Goal: Communication & Community: Connect with others

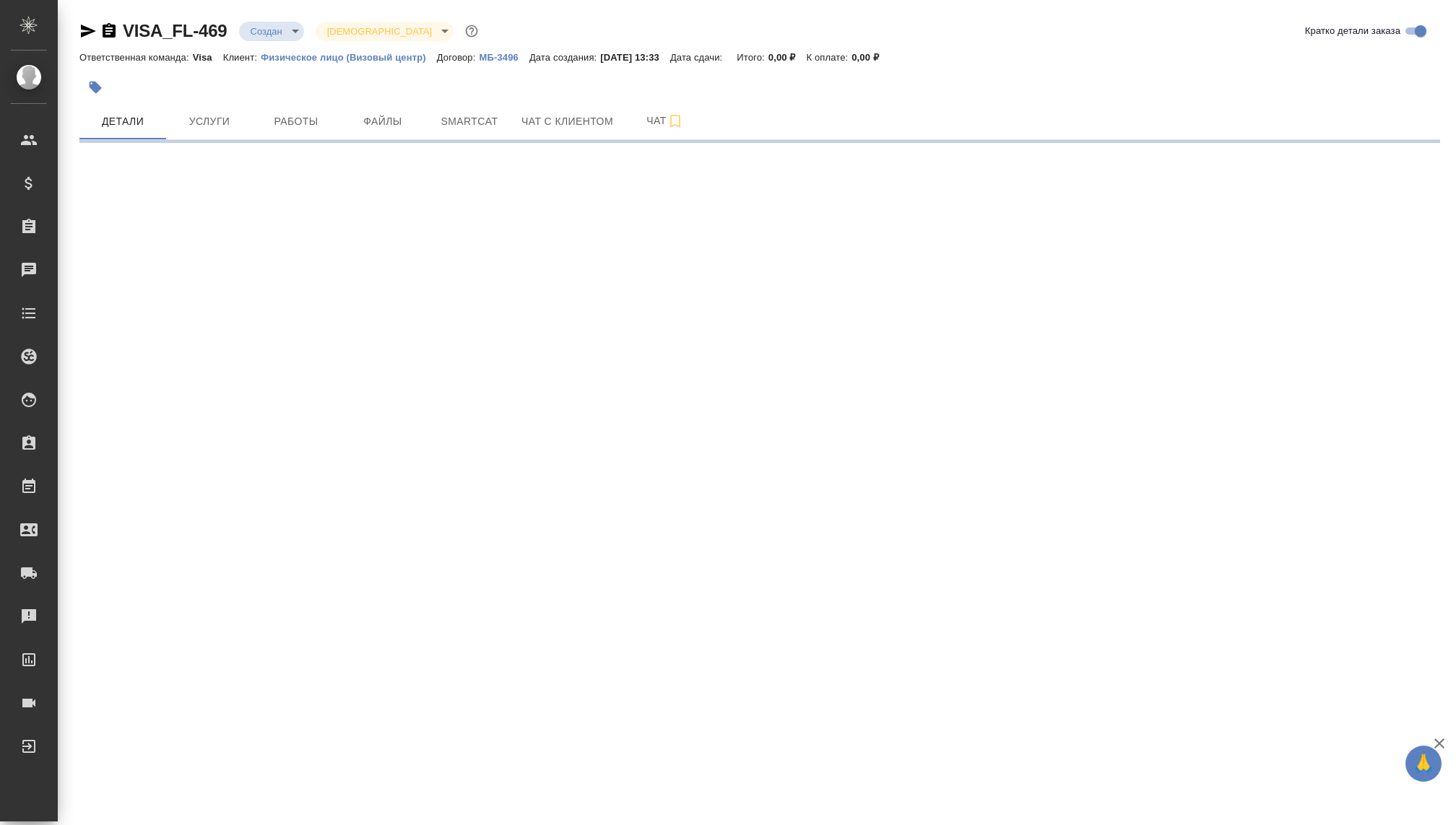
select select "RU"
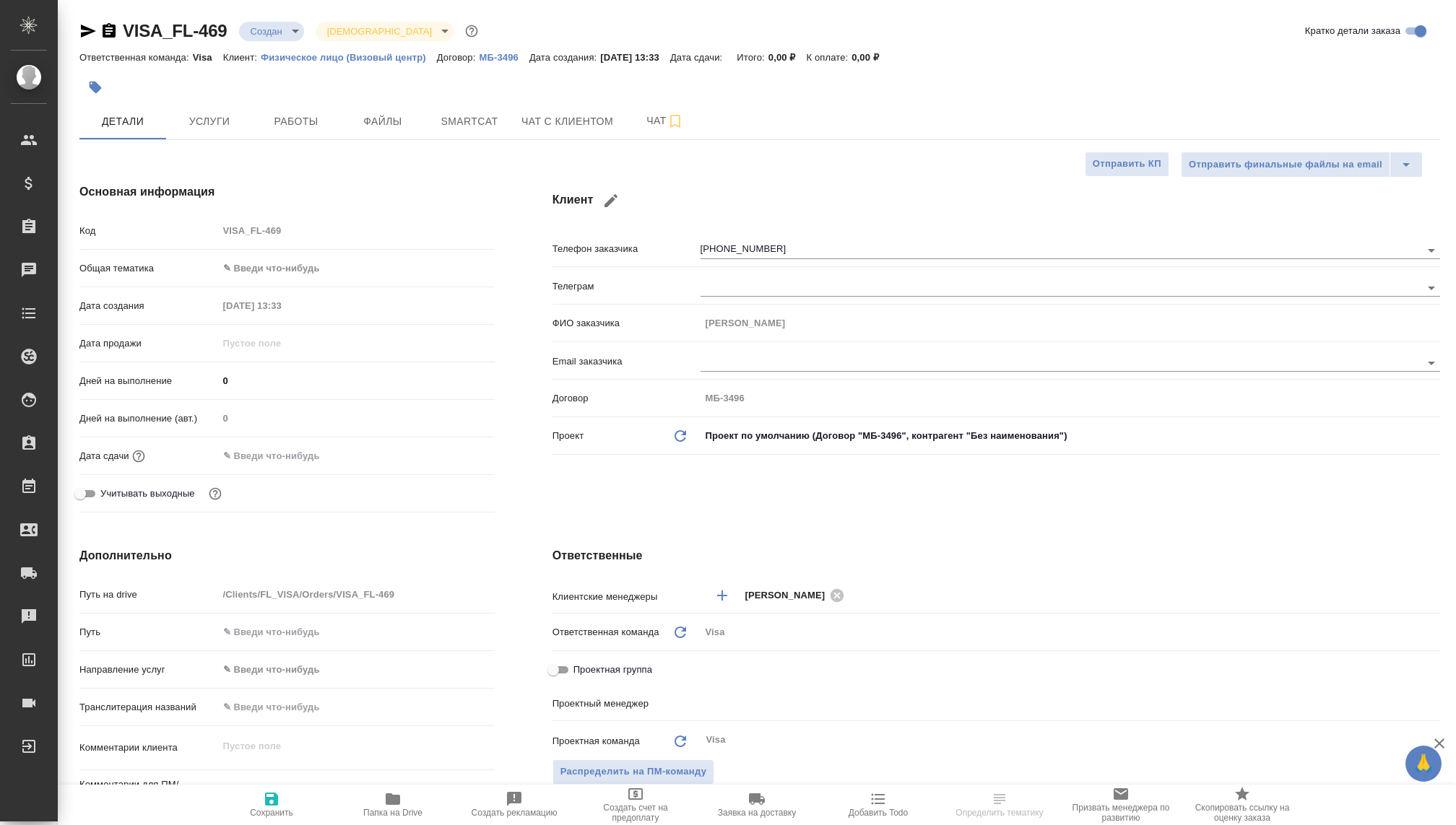
type textarea "x"
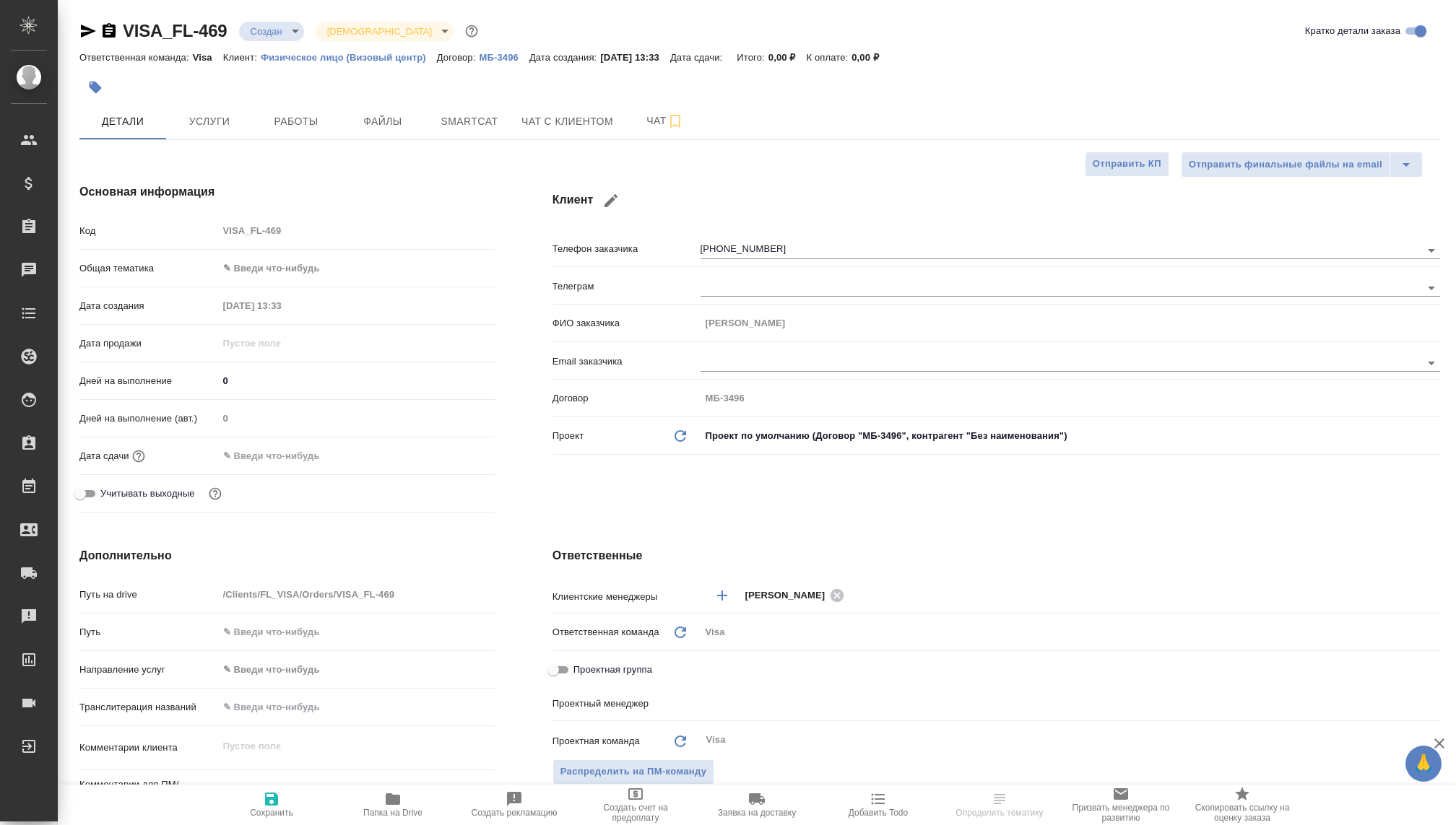
type textarea "x"
type input "[PERSON_NAME]"
type input "Гудина Александра"
type textarea "x"
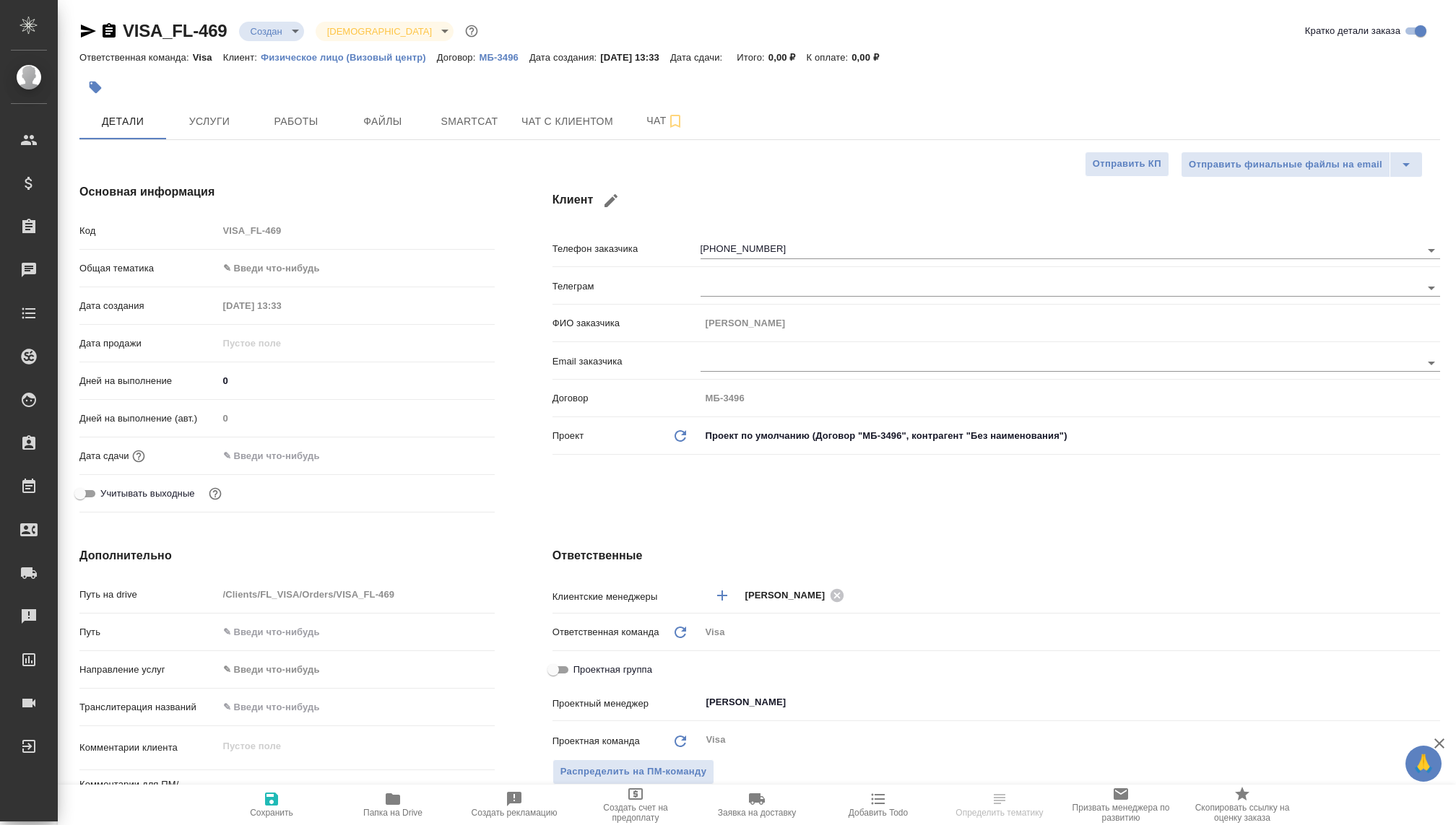
type textarea "x"
click at [546, 119] on span "Чат с клиентом" at bounding box center [567, 122] width 92 height 18
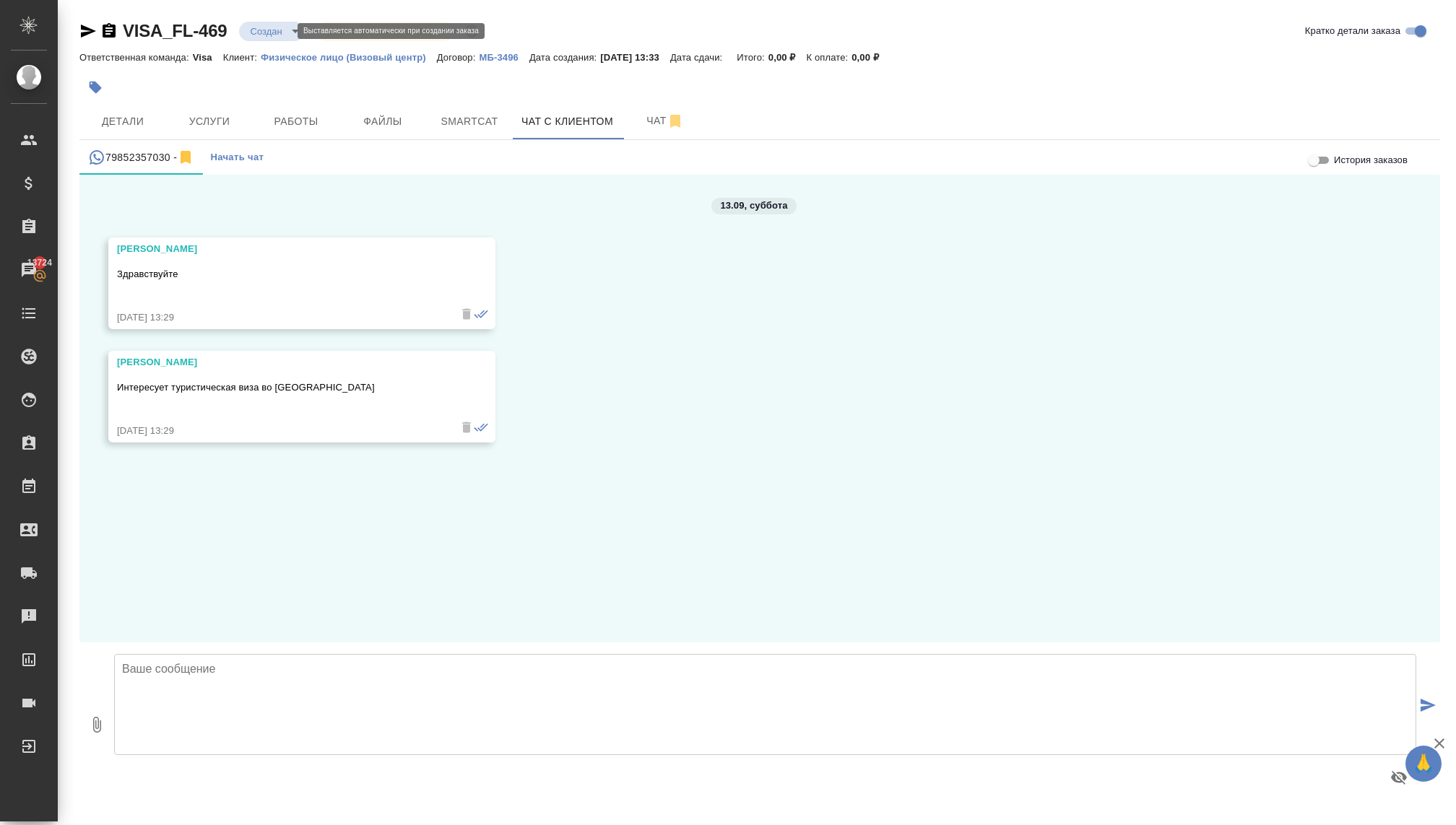
click at [258, 26] on body "🙏 .cls-1 fill:#fff; AWATERA [PERSON_NAME] Спецификации Заказы 13724 Чаты Todo П…" at bounding box center [728, 412] width 1456 height 825
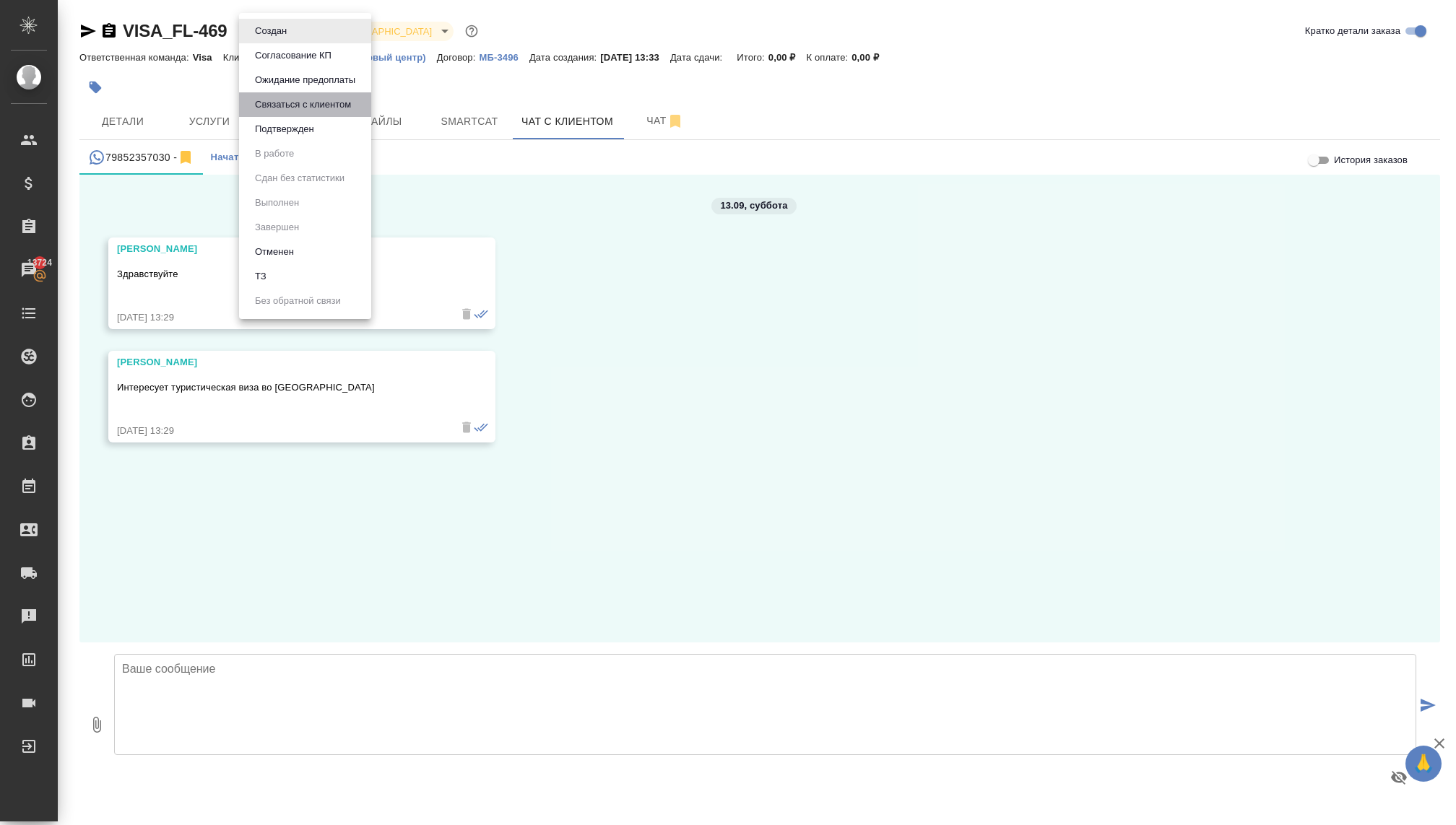
click at [303, 111] on button "Связаться с клиентом" at bounding box center [303, 104] width 105 height 16
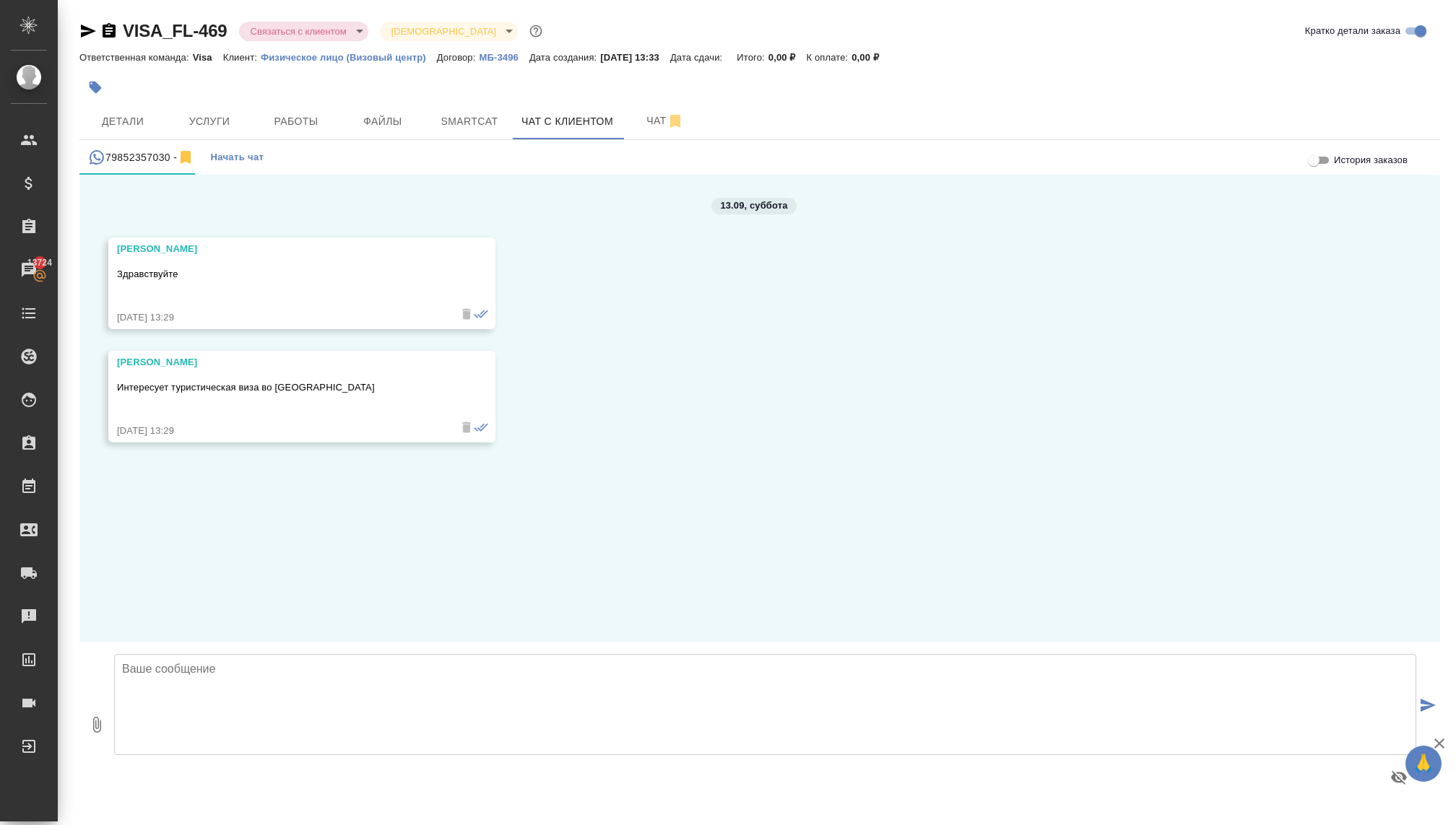
click at [234, 172] on button "Начать чат" at bounding box center [237, 158] width 68 height 35
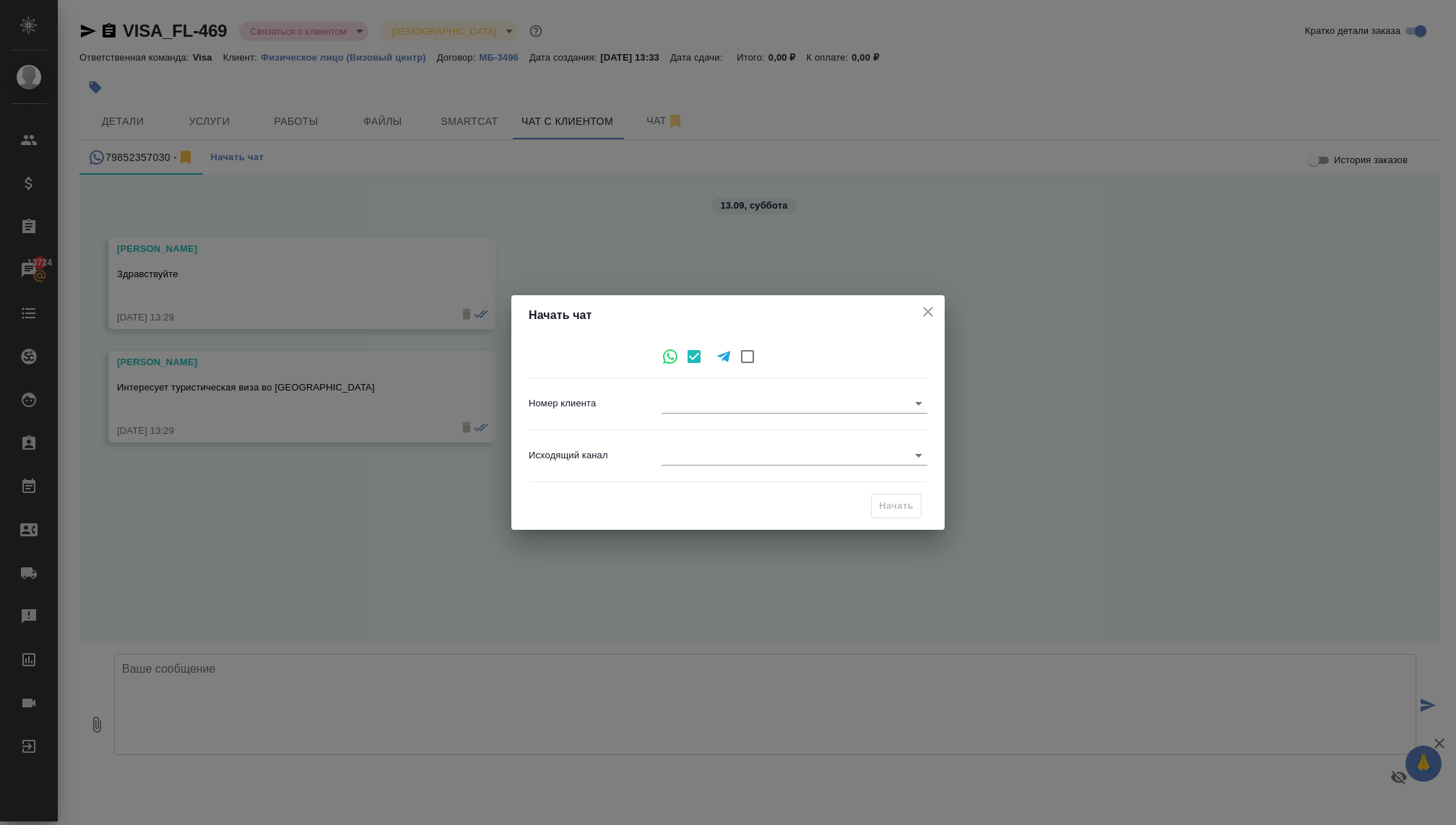
type input "ea141962a9e8e0f53463f4e4"
click at [234, 167] on div "Начать чат Номер клиента [PHONE_NUMBER] ea141962a9e8e0f53463f4e4 Исходящий кана…" at bounding box center [728, 412] width 1456 height 825
click at [731, 460] on body "🙏 .cls-1 fill:#fff; AWATERA [PERSON_NAME] Спецификации Заказы 13724 Чаты Todo П…" at bounding box center [728, 412] width 1456 height 825
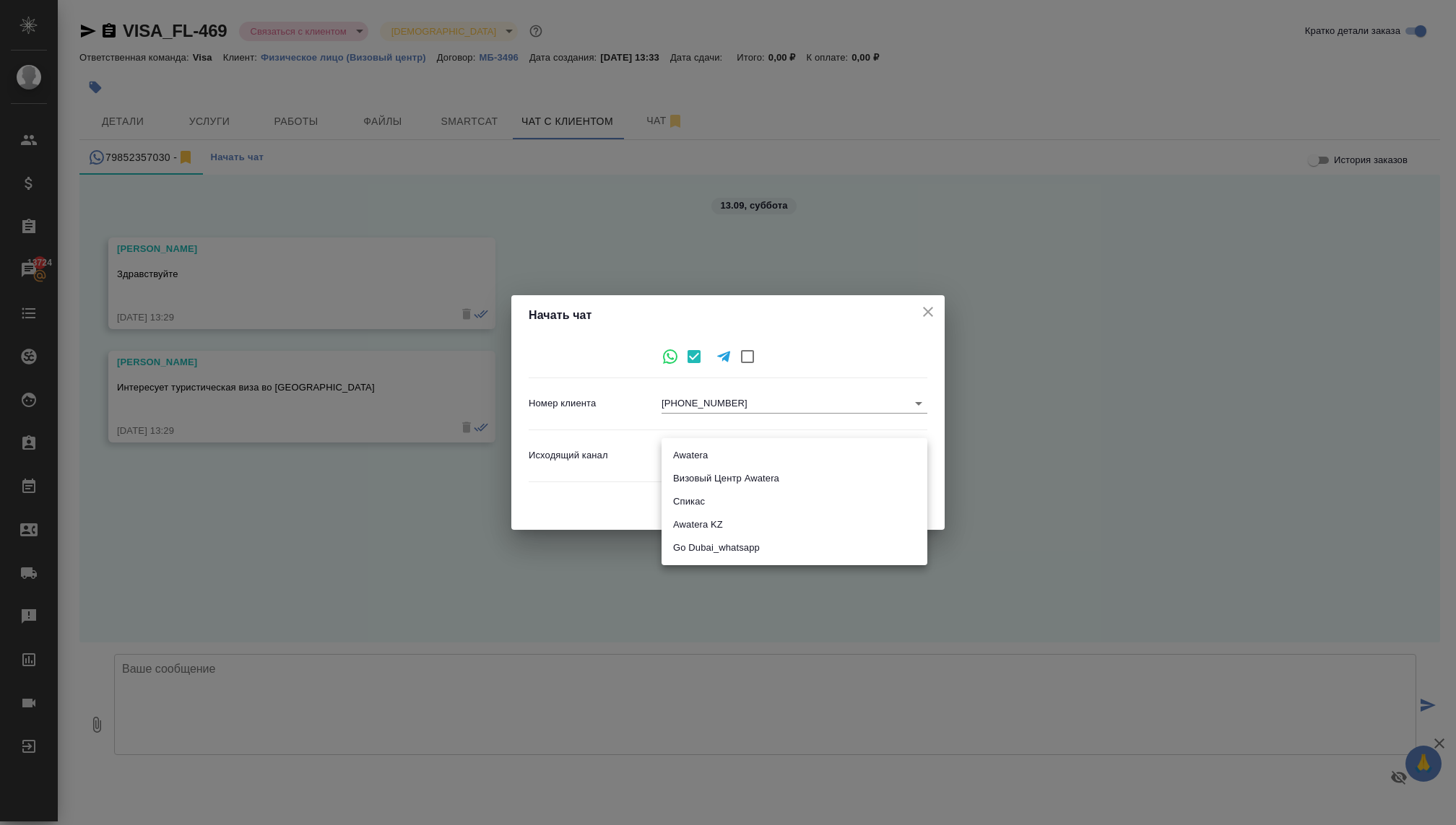
click at [705, 484] on li "Визовый Центр Awatera" at bounding box center [795, 478] width 266 height 23
type input "4"
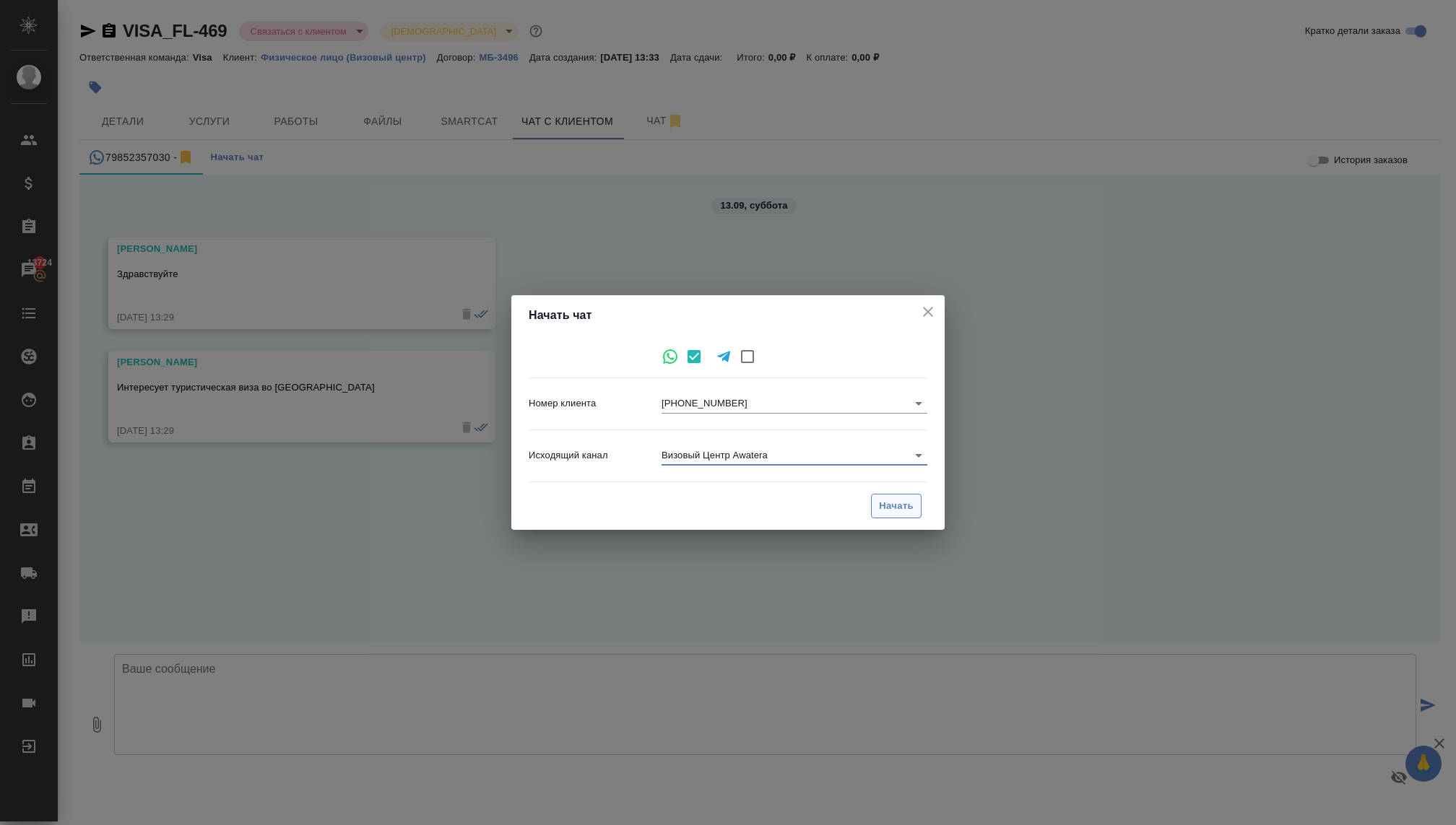
click at [889, 507] on span "Начать" at bounding box center [896, 507] width 35 height 16
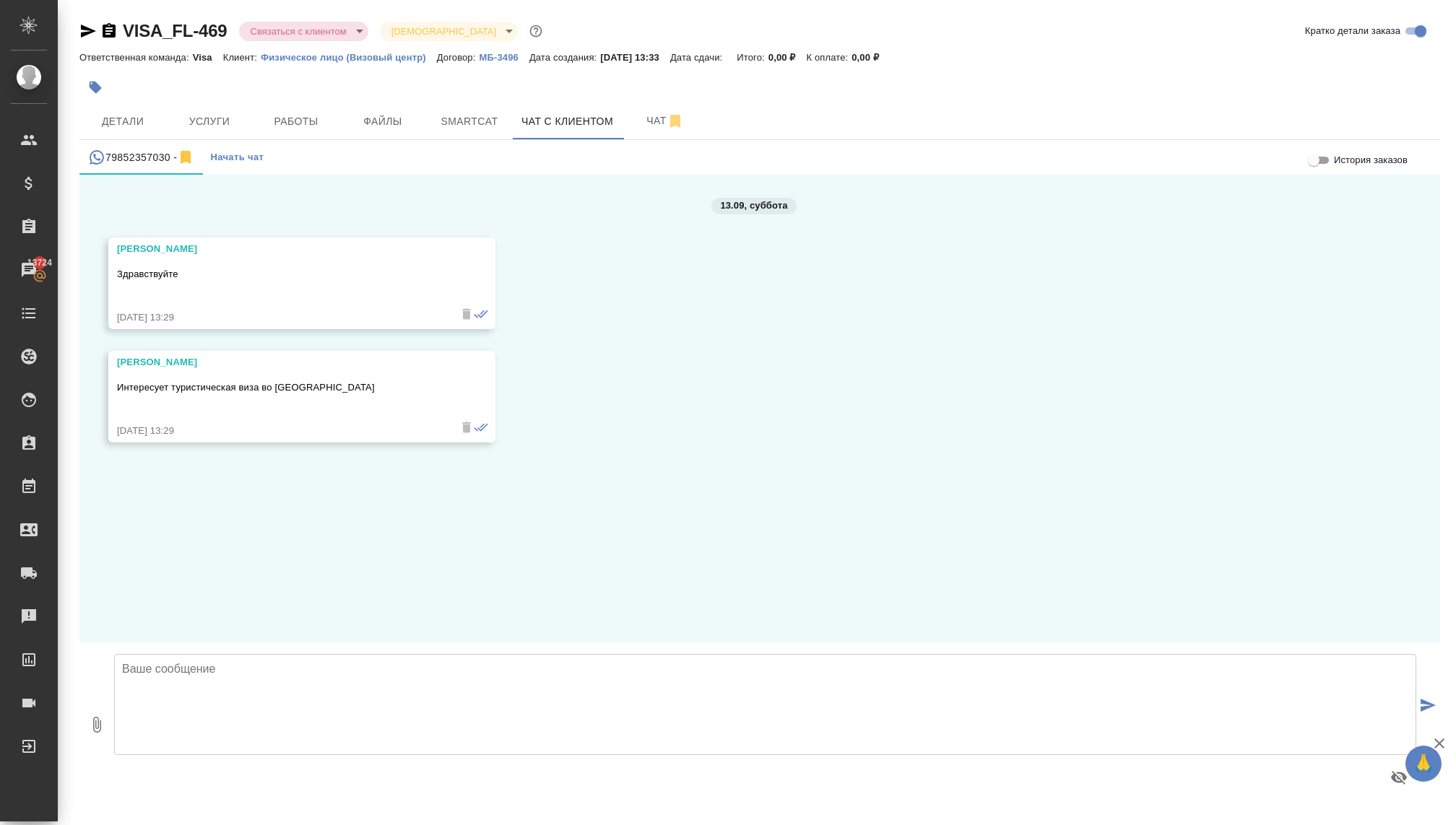
click at [231, 163] on span "Начать чат" at bounding box center [237, 158] width 54 height 16
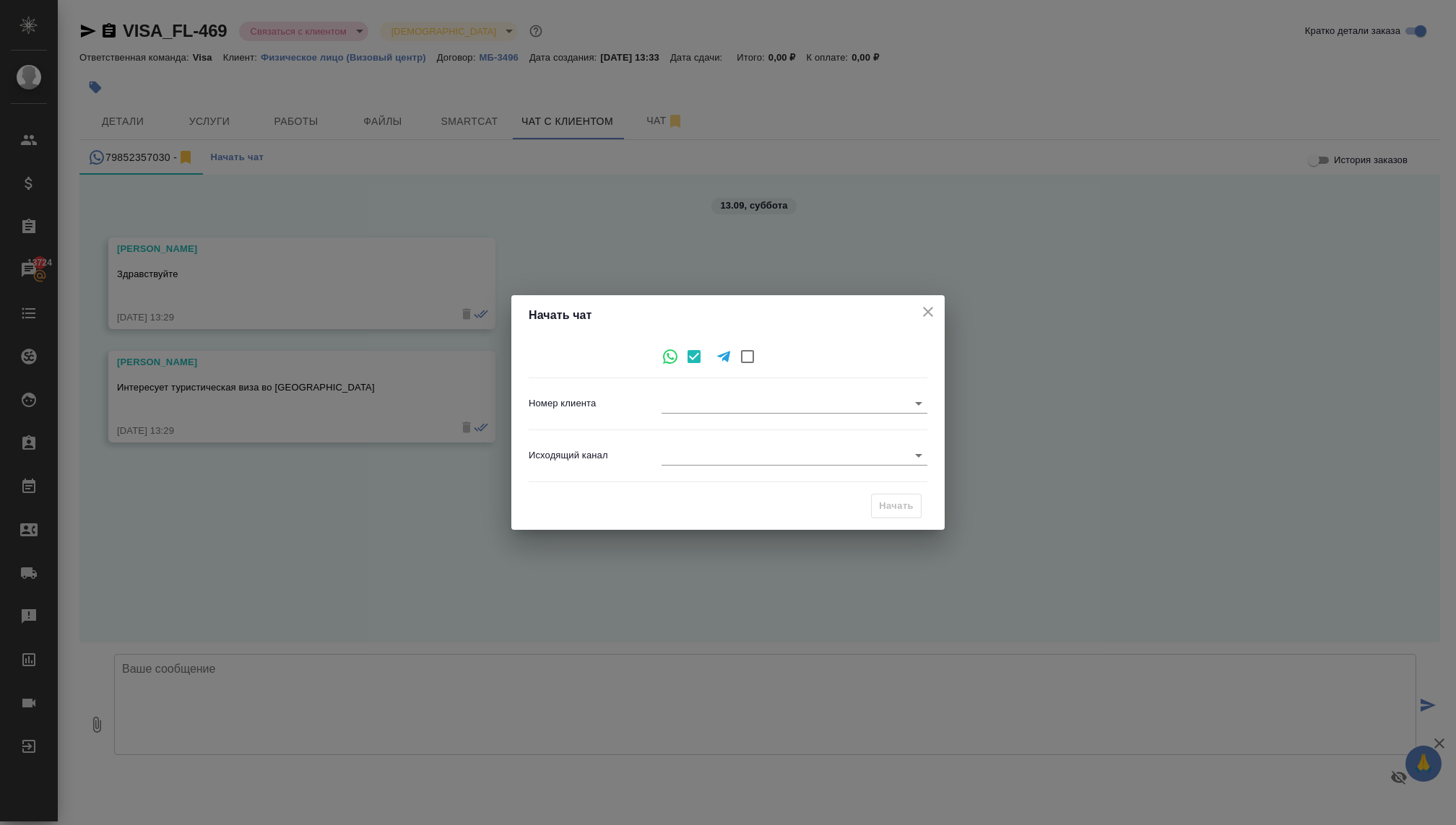
type input "ea141962a9e8e0f53463f4e4"
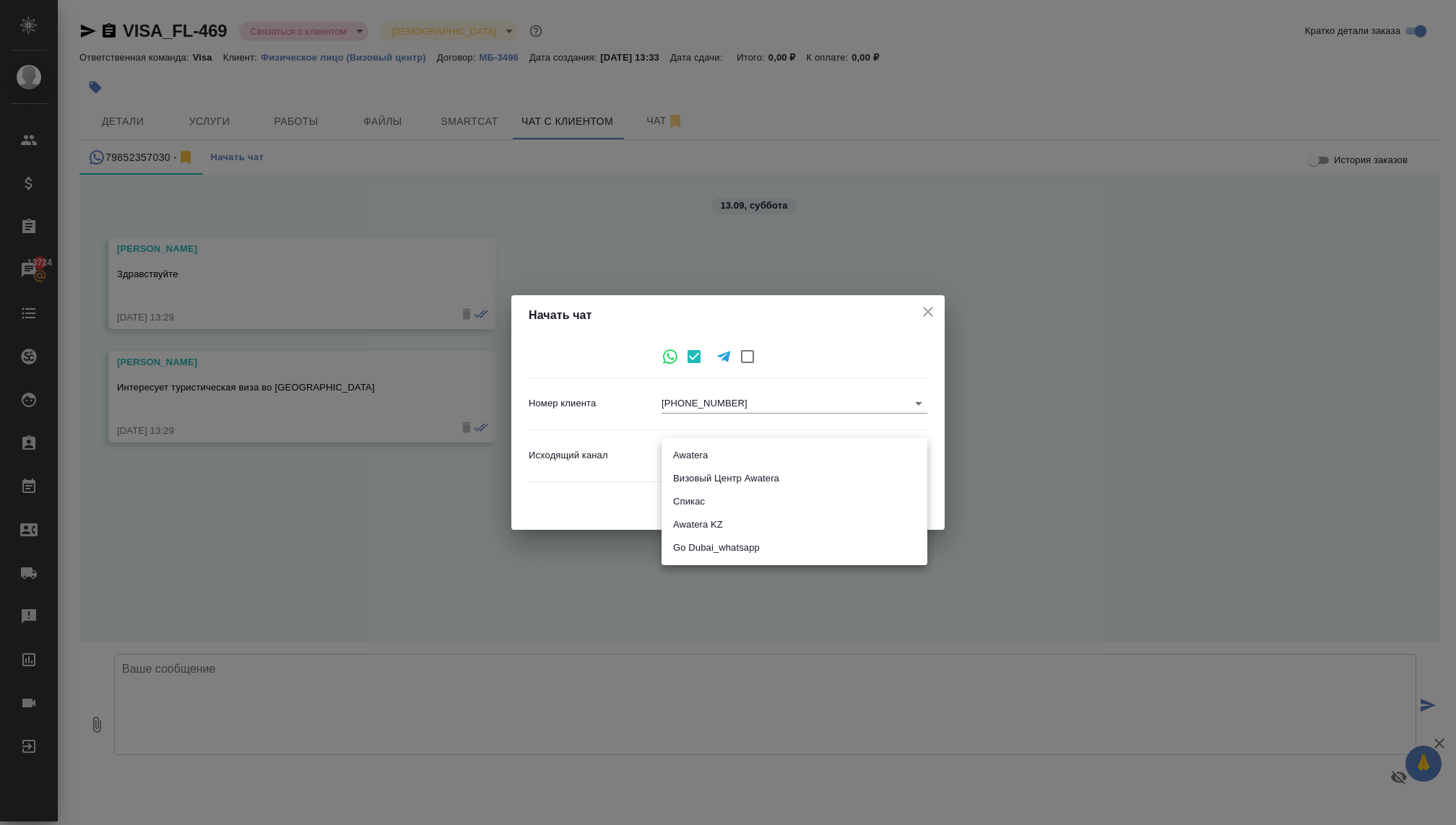
click at [714, 459] on body "🙏 .cls-1 fill:#fff; AWATERA [PERSON_NAME] Спецификации Заказы 13724 Чаты Todo П…" at bounding box center [728, 412] width 1456 height 825
click at [704, 478] on li "Визовый Центр Awatera" at bounding box center [795, 478] width 266 height 23
type input "4"
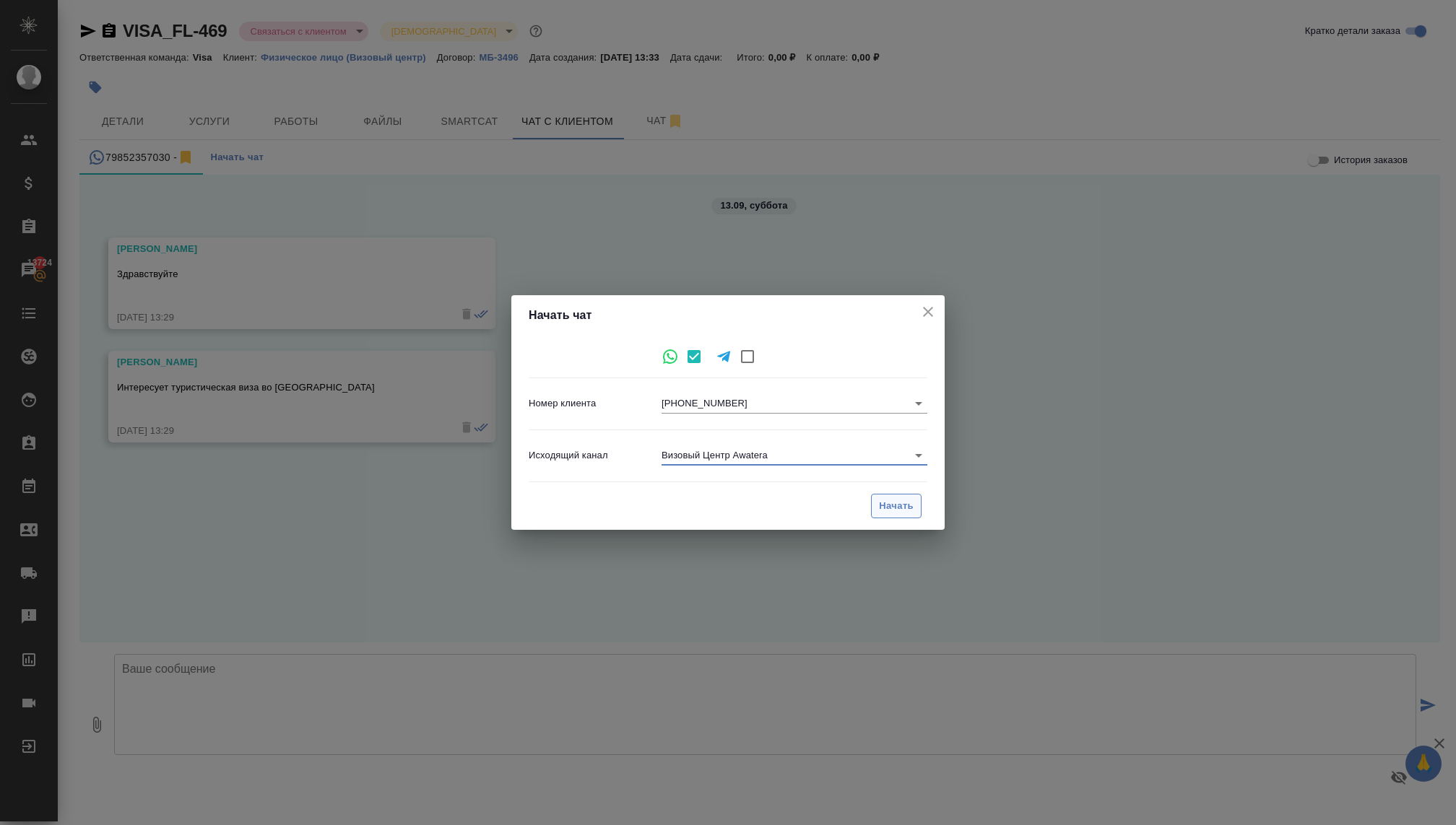
click at [884, 501] on span "Начать" at bounding box center [896, 507] width 35 height 16
